Goal: Answer question/provide support

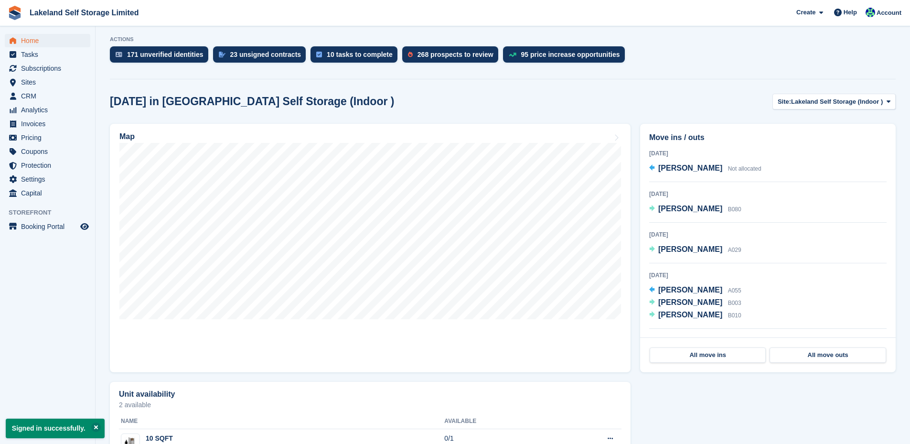
scroll to position [191, 0]
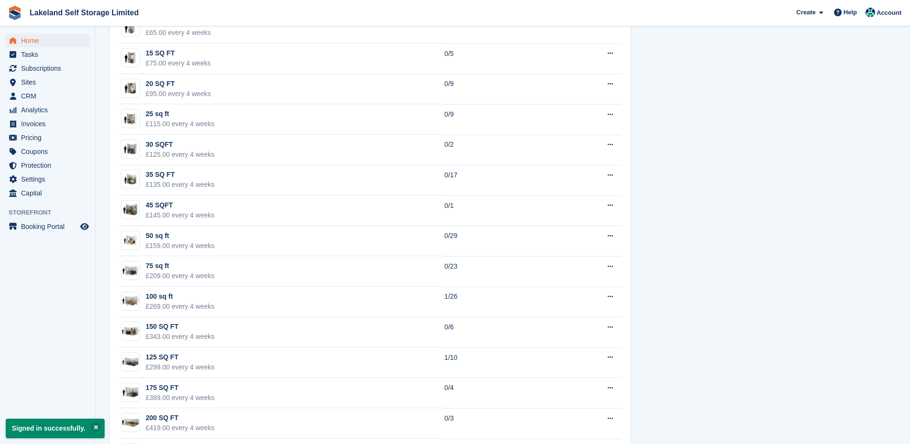
scroll to position [621, 0]
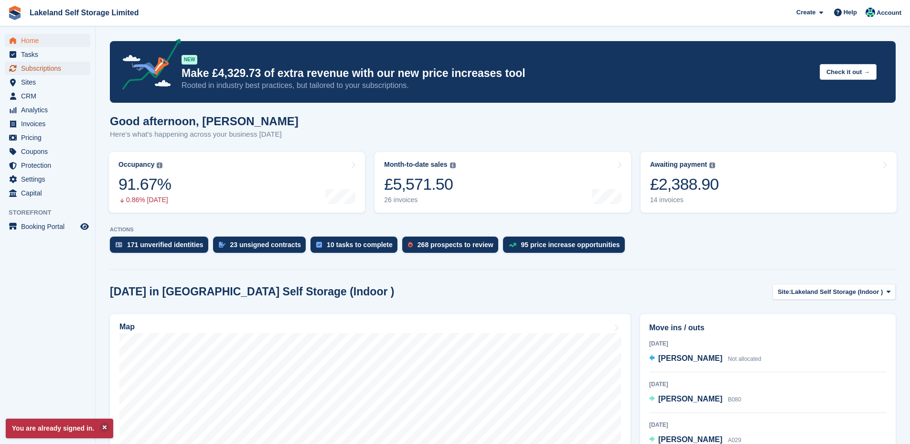
click at [51, 66] on span "Subscriptions" at bounding box center [49, 68] width 57 height 13
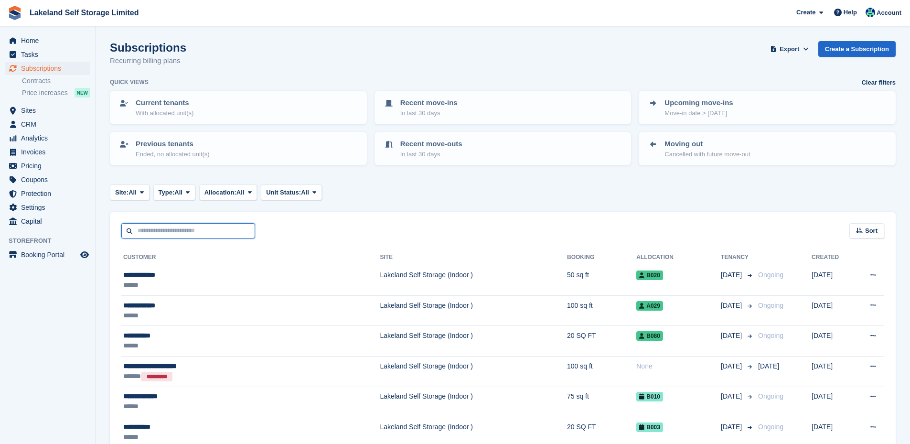
click at [169, 232] on input "text" at bounding box center [188, 231] width 134 height 16
type input "*******"
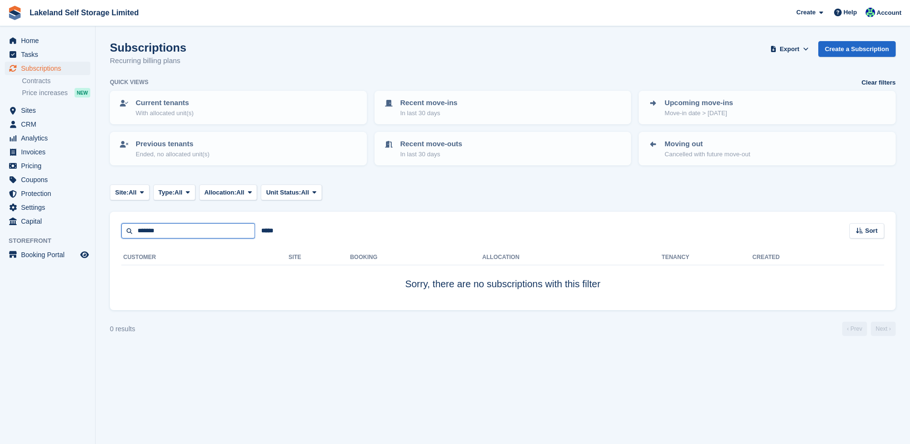
click at [169, 232] on input "*******" at bounding box center [188, 231] width 134 height 16
type input "*"
click at [45, 38] on span "Home" at bounding box center [49, 40] width 57 height 13
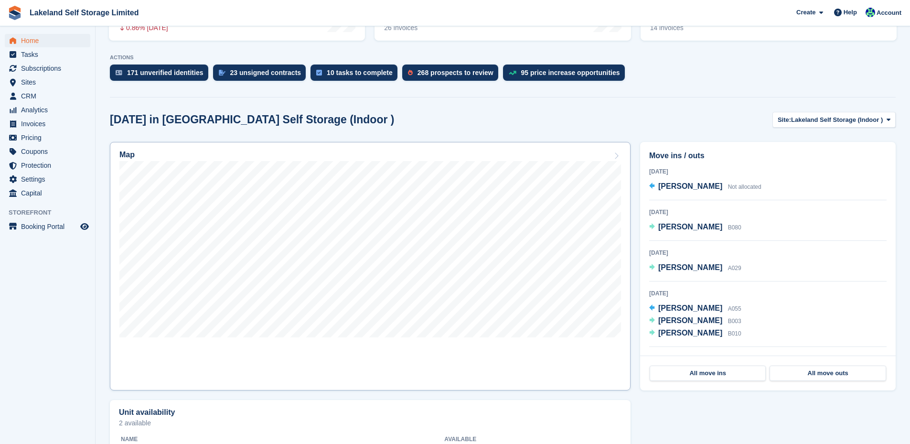
scroll to position [191, 0]
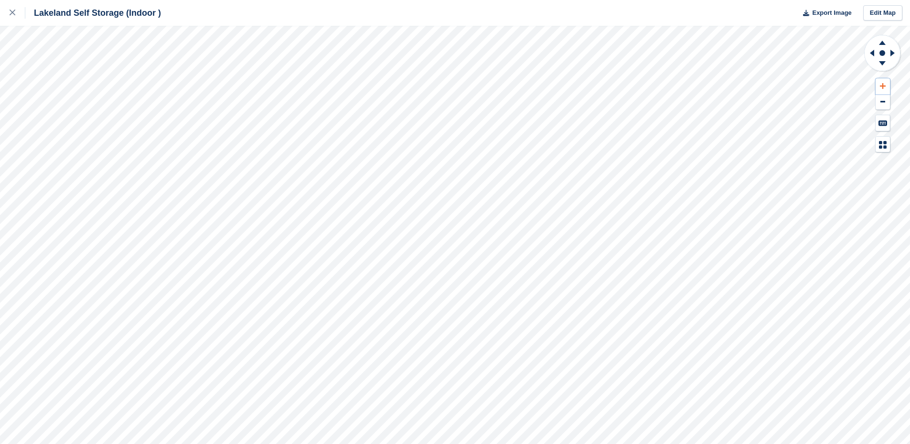
click at [877, 81] on button at bounding box center [883, 86] width 14 height 16
click at [880, 82] on button at bounding box center [883, 86] width 14 height 16
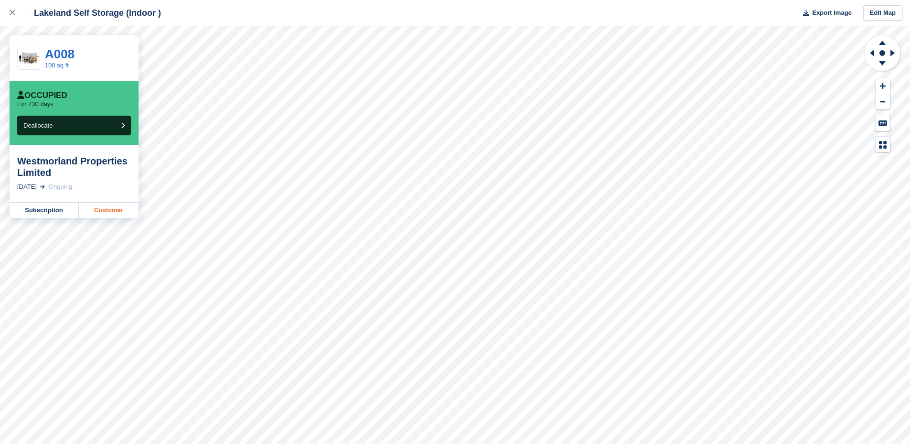
click at [104, 210] on link "Customer" at bounding box center [109, 210] width 60 height 15
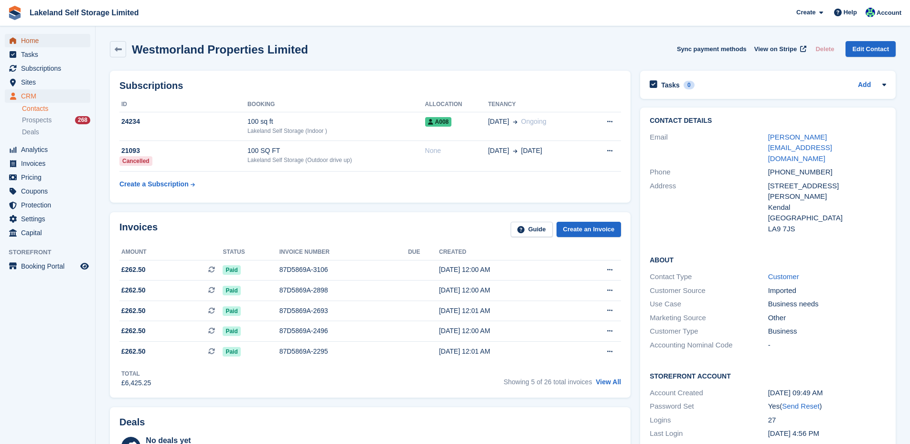
click at [34, 40] on span "Home" at bounding box center [49, 40] width 57 height 13
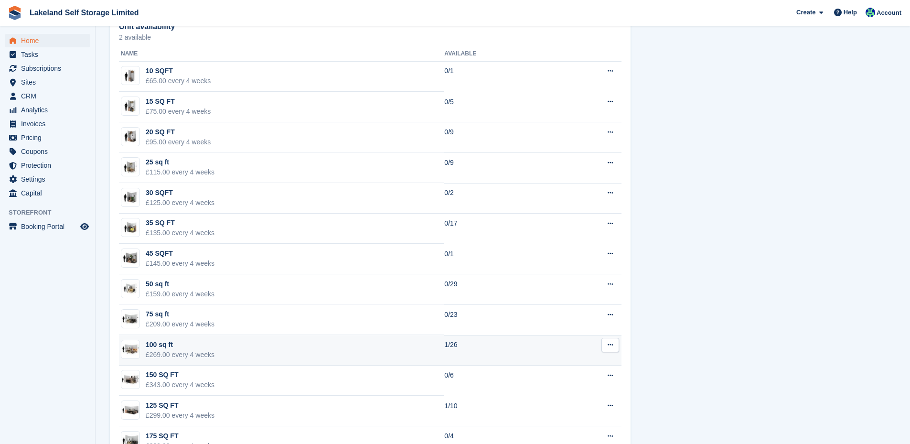
scroll to position [573, 0]
